Goal: Find specific page/section: Find specific page/section

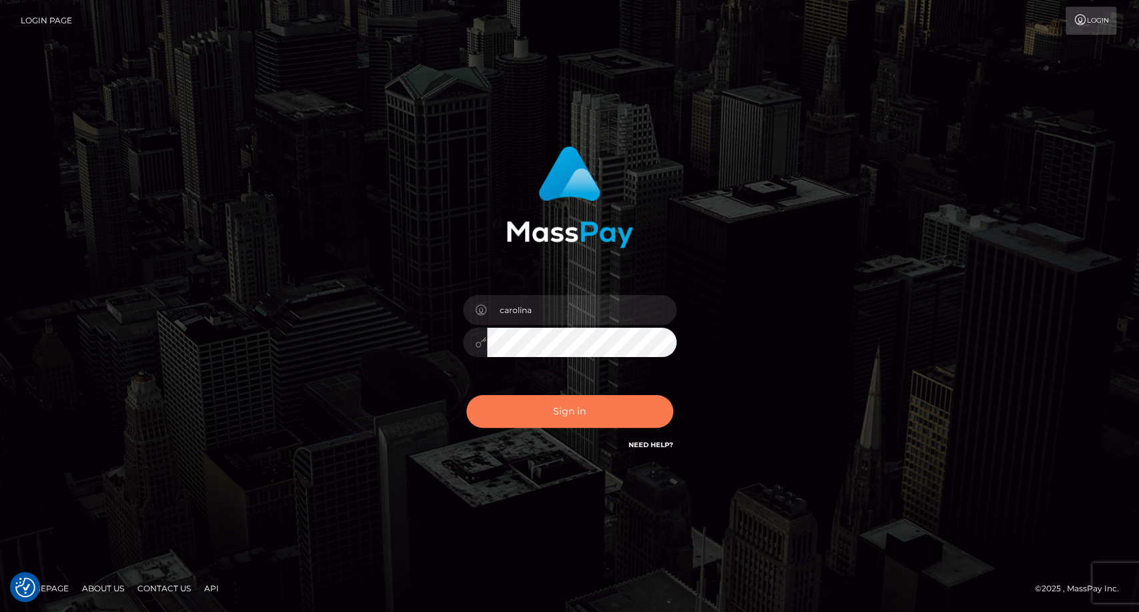
click at [567, 418] on button "Sign in" at bounding box center [570, 411] width 207 height 33
type input "carolina"
click at [582, 405] on button "Sign in" at bounding box center [570, 411] width 207 height 33
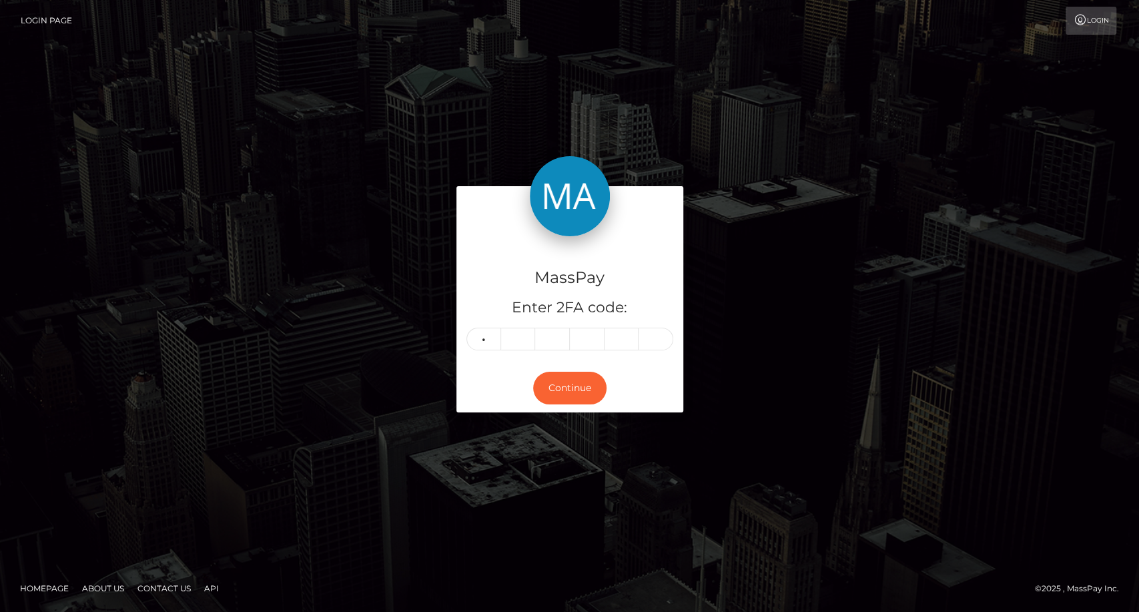
type input "4"
type input "1"
type input "7"
type input "3"
type input "4"
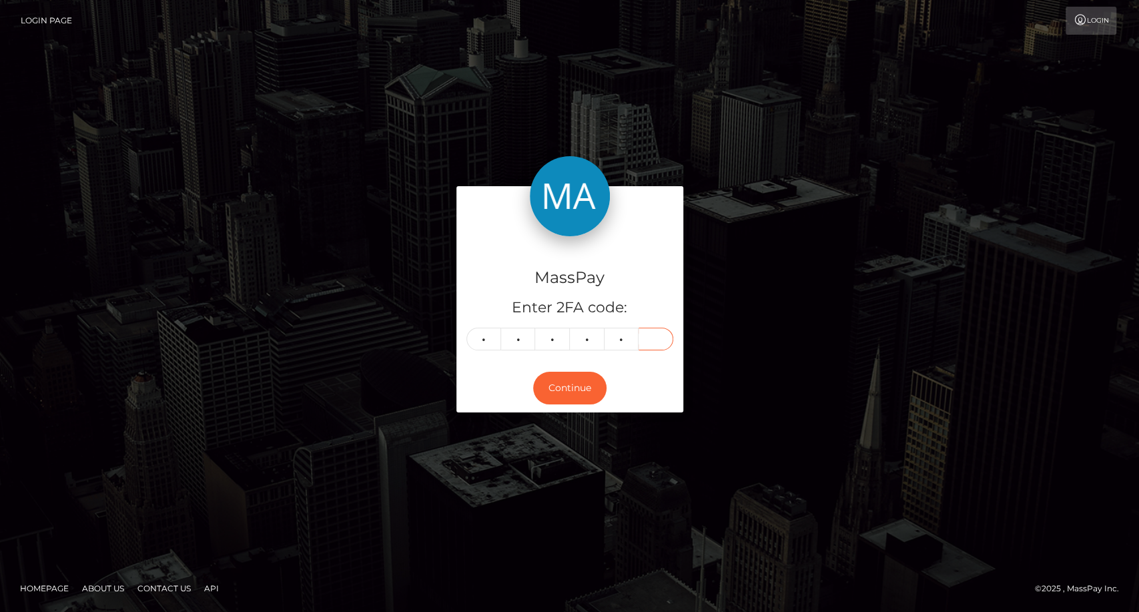
type input "6"
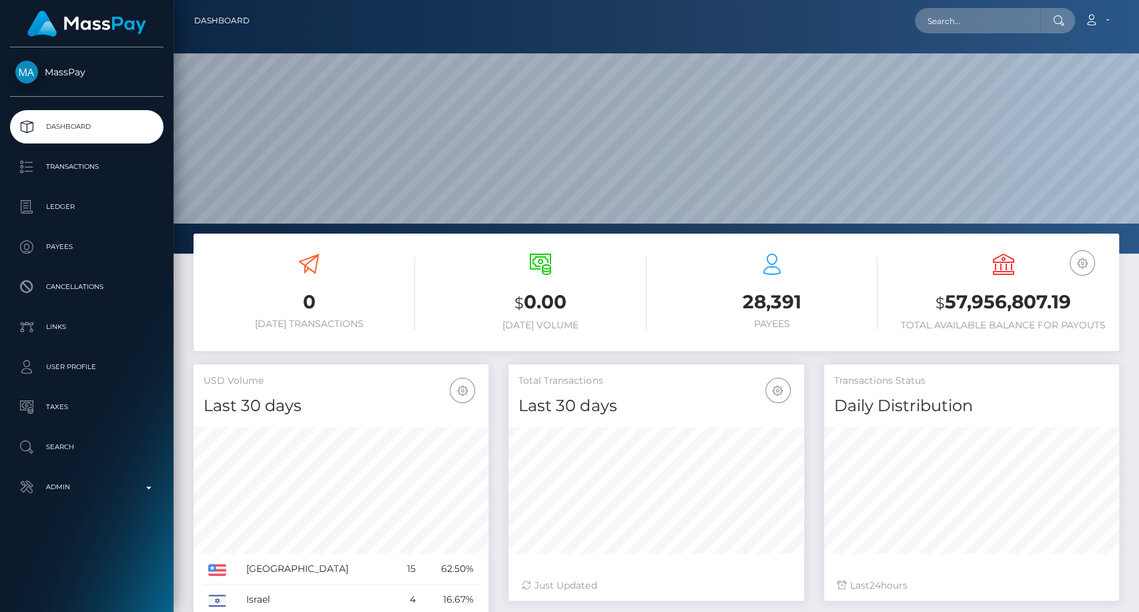
scroll to position [236, 295]
click at [961, 21] on input "text" at bounding box center [977, 20] width 125 height 25
paste input "markov-titan123@mail.ru"
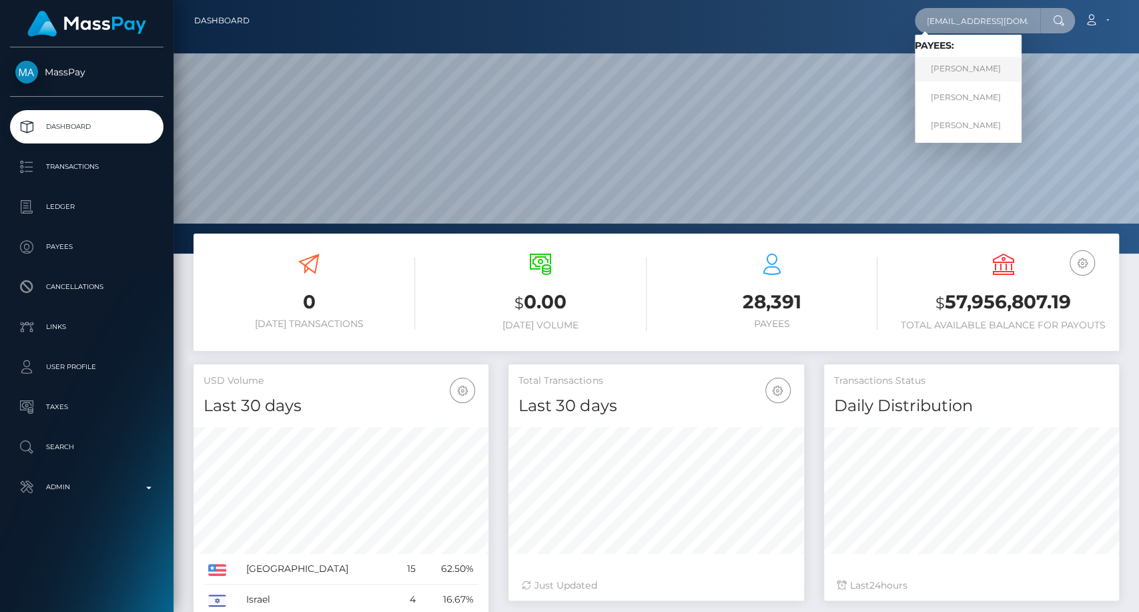
type input "markov-titan123@mail.ru"
click at [988, 73] on link "ANDREI MARKAU" at bounding box center [968, 69] width 107 height 25
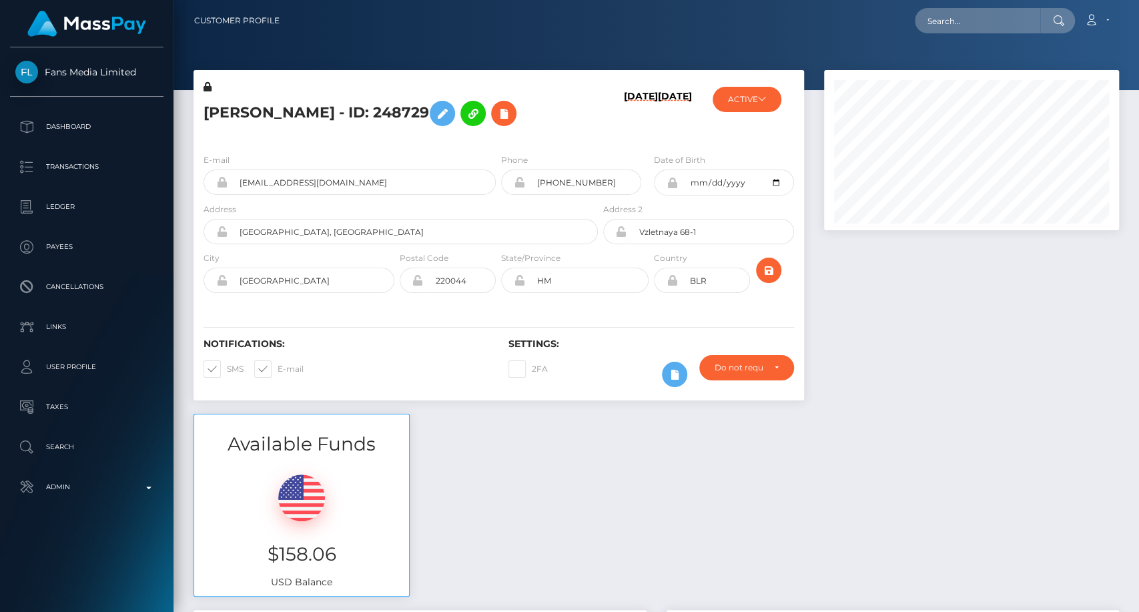
scroll to position [160, 295]
drag, startPoint x: 714, startPoint y: 280, endPoint x: 688, endPoint y: 284, distance: 26.9
click at [688, 284] on input "BLR" at bounding box center [714, 280] width 72 height 25
drag, startPoint x: 278, startPoint y: 278, endPoint x: 236, endPoint y: 270, distance: 42.9
click at [236, 270] on input "[GEOGRAPHIC_DATA]" at bounding box center [311, 280] width 167 height 25
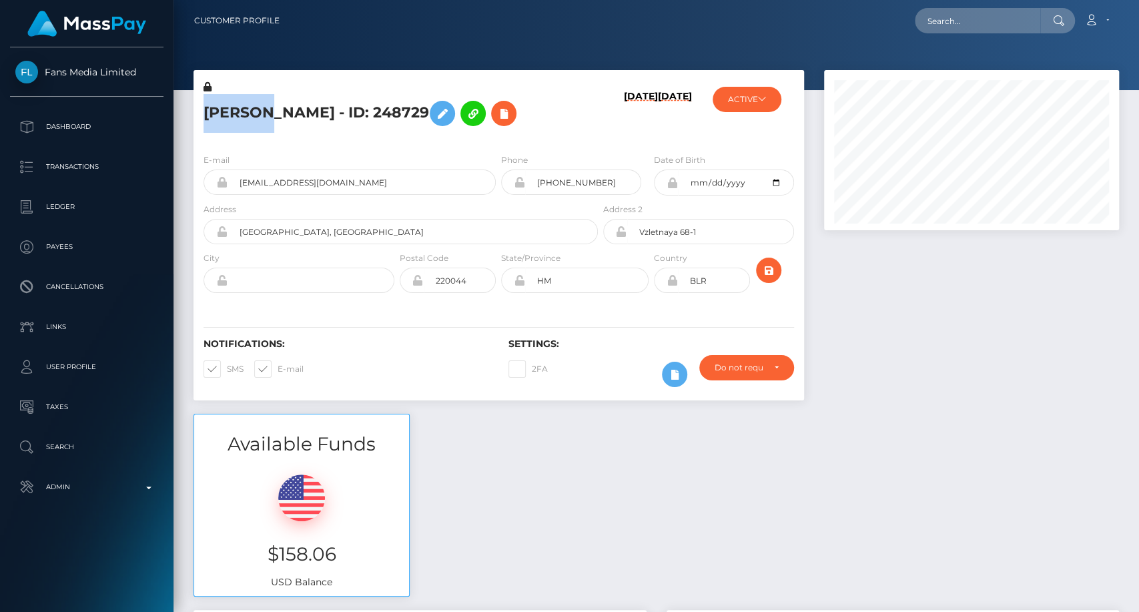
drag, startPoint x: 204, startPoint y: 107, endPoint x: 267, endPoint y: 105, distance: 62.8
click at [267, 105] on h5 "[PERSON_NAME] - ID: 248729" at bounding box center [397, 113] width 387 height 39
copy h5 "[PERSON_NAME]"
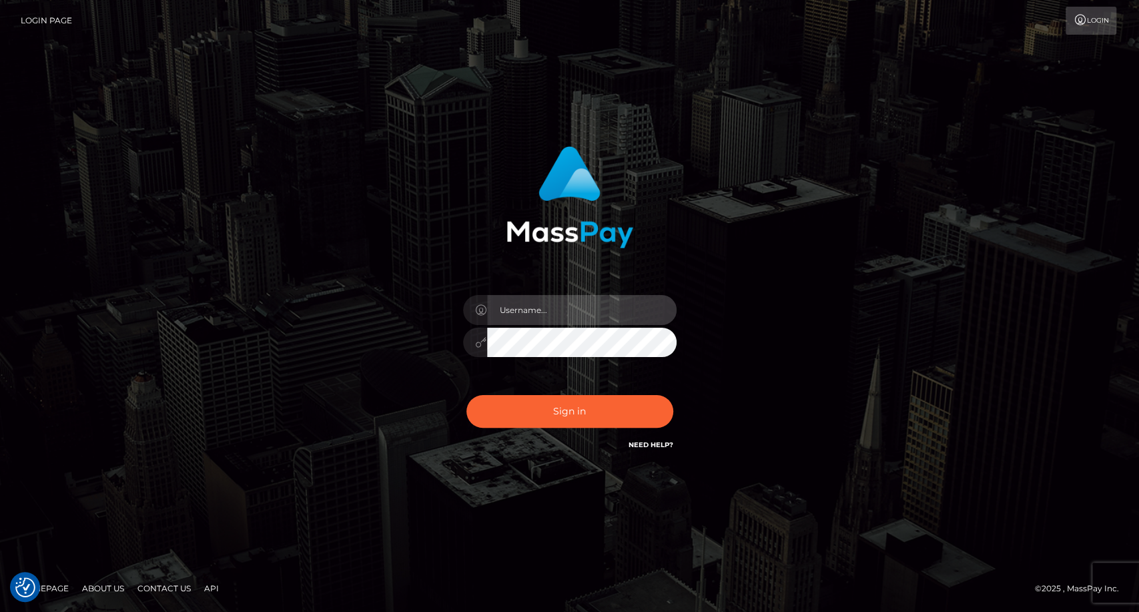
type input "carolina"
